Goal: Find specific page/section: Find specific page/section

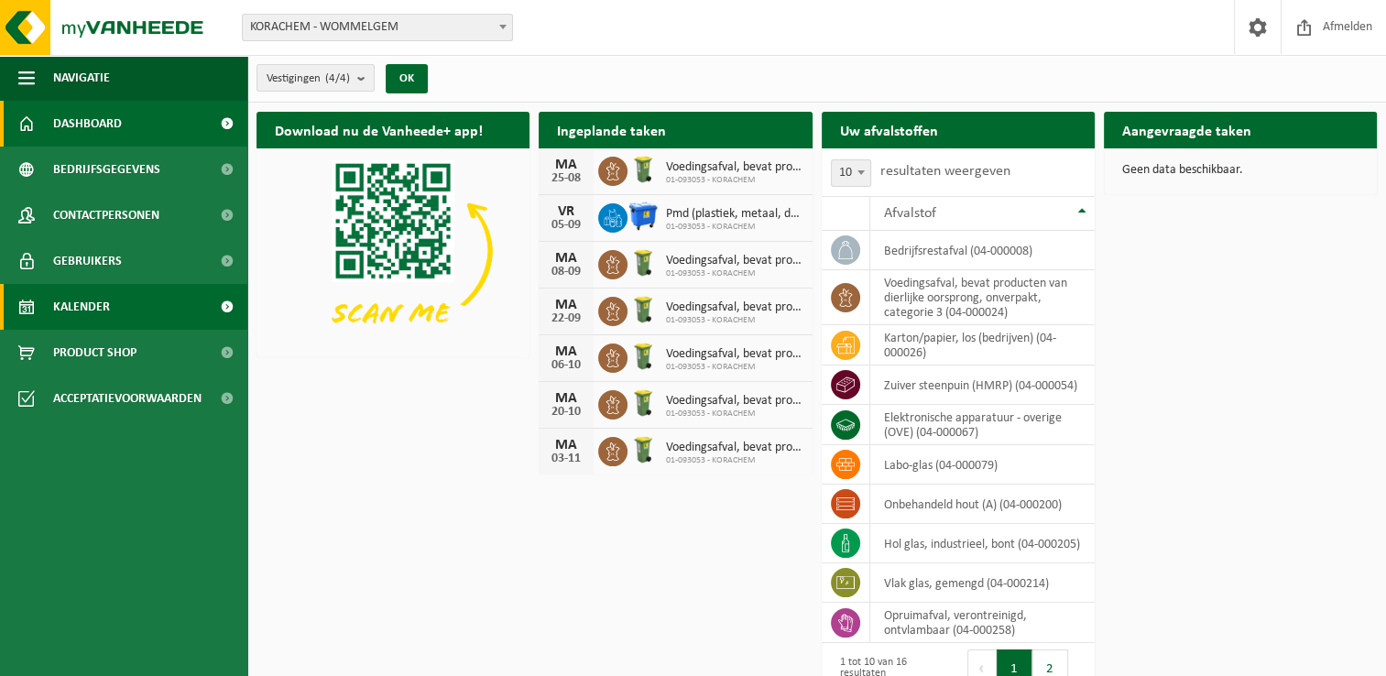
click at [81, 312] on span "Kalender" at bounding box center [81, 307] width 57 height 46
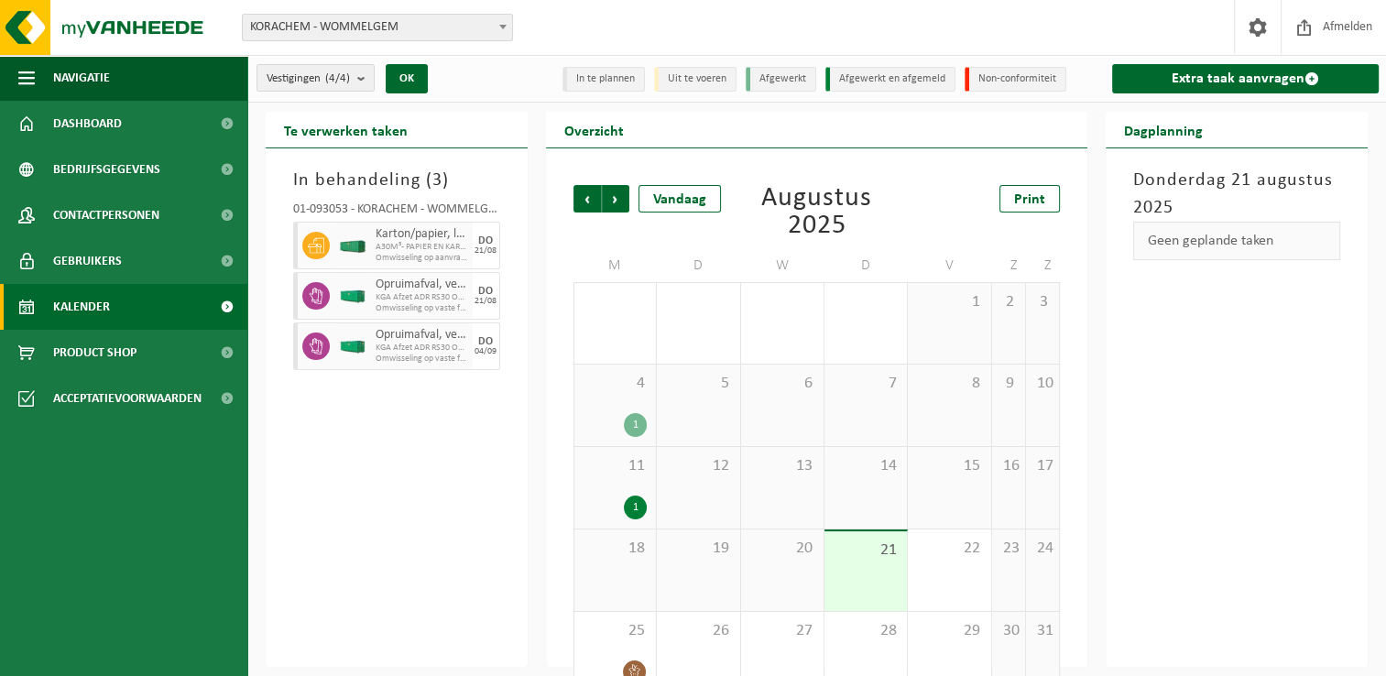
click at [804, 574] on div "20" at bounding box center [782, 570] width 82 height 82
click at [395, 307] on span "Omwisseling op vaste frequentie" at bounding box center [422, 308] width 93 height 11
click at [389, 262] on div "Karton/papier, los (bedrijven) A30M³- PAPIER EN KARTON Omwisseling op aanvraag" at bounding box center [422, 246] width 102 height 48
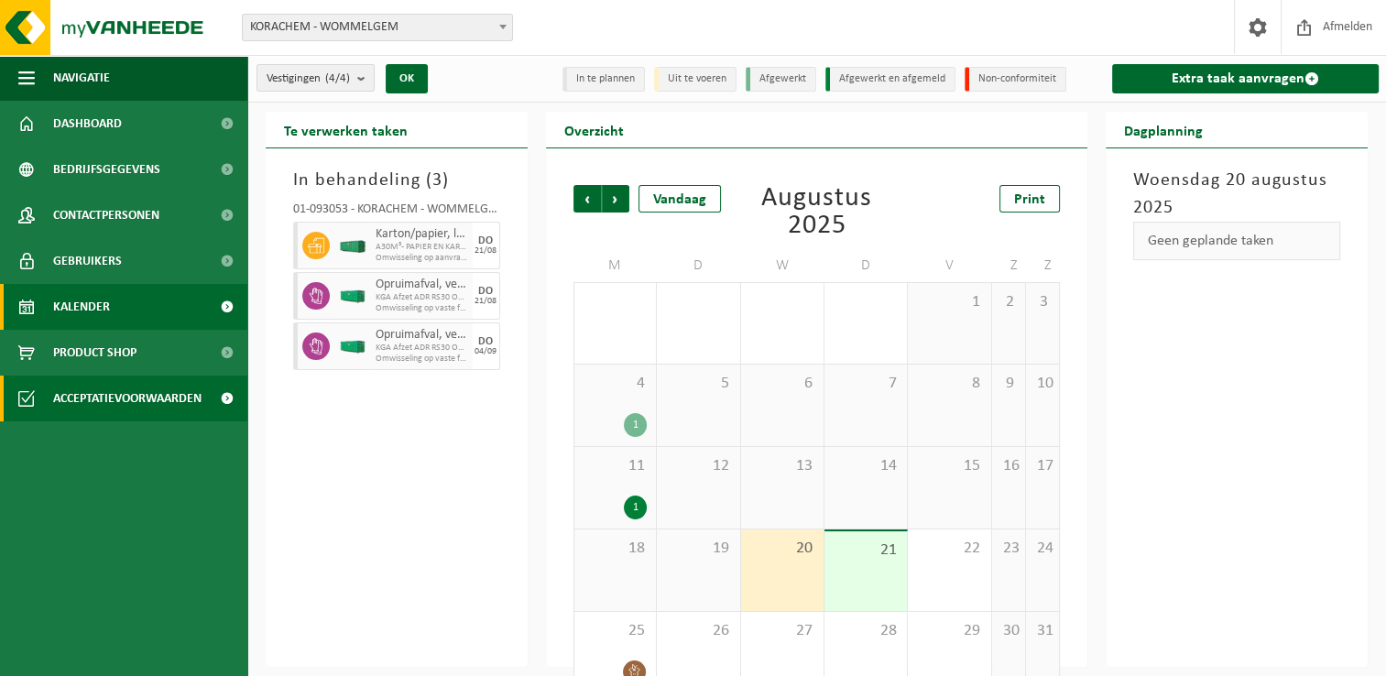
click at [117, 396] on span "Acceptatievoorwaarden" at bounding box center [127, 399] width 148 height 46
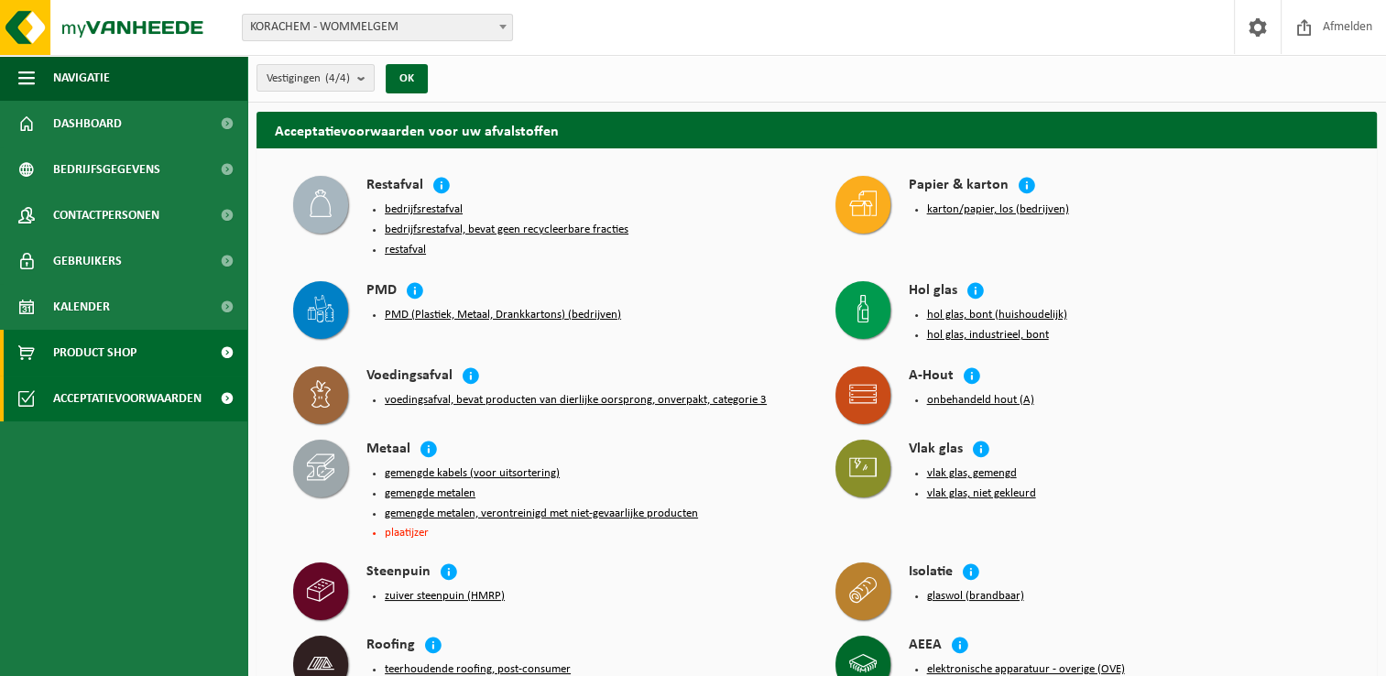
click at [108, 349] on span "Product Shop" at bounding box center [94, 353] width 83 height 46
